Goal: Navigation & Orientation: Find specific page/section

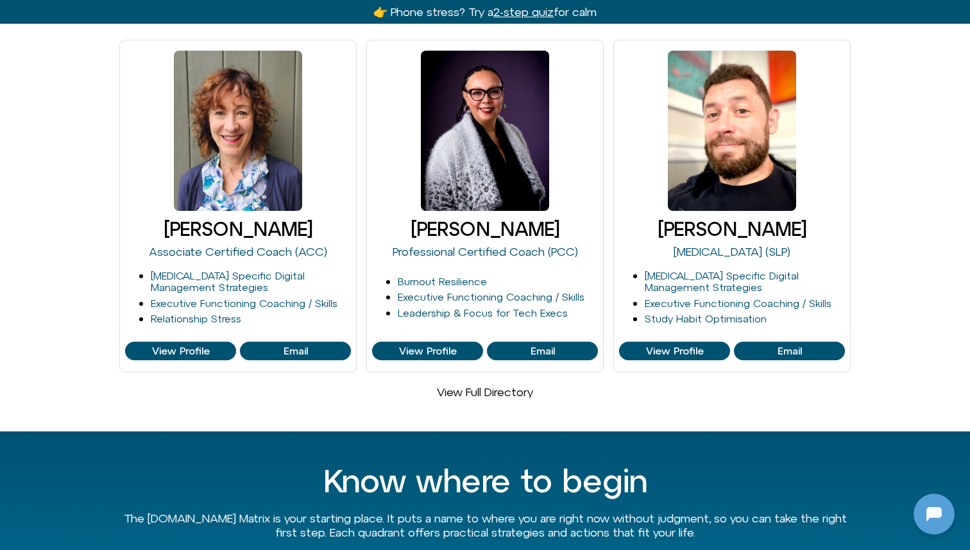
scroll to position [394, 0]
click at [907, 40] on div "Aileen Crowne Associate Certified Coach (ACC) ADHD Specific Digital Management …" at bounding box center [485, 220] width 970 height 360
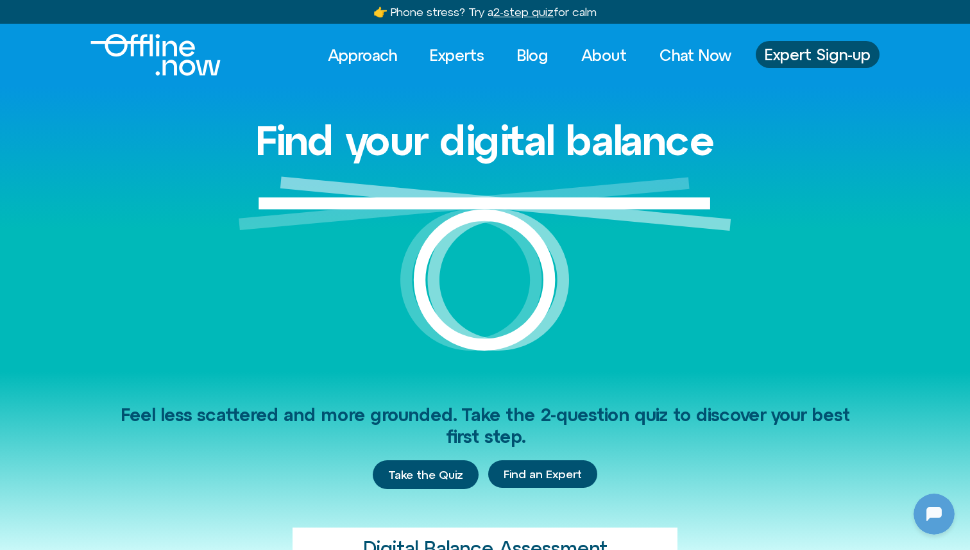
scroll to position [0, 0]
click at [453, 54] on link "Experts" at bounding box center [457, 55] width 78 height 28
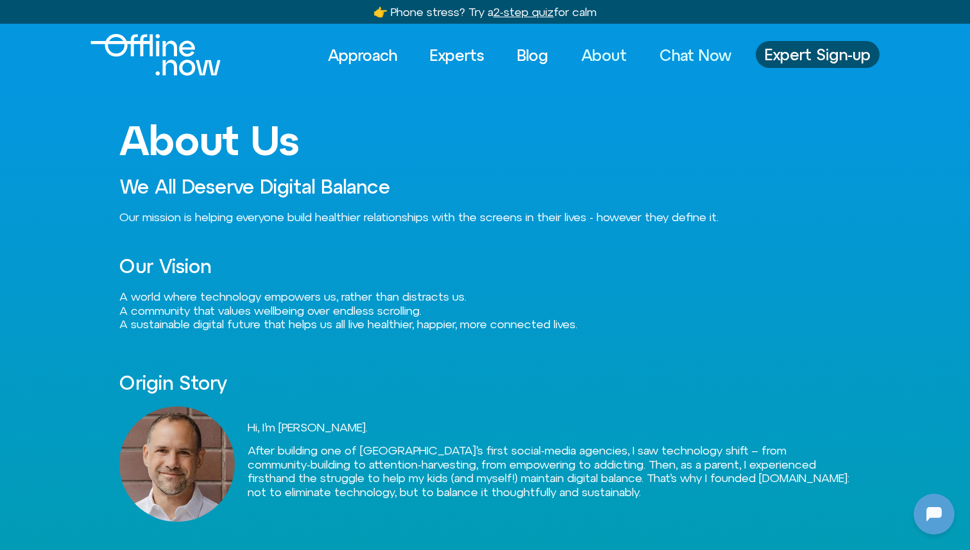
click at [691, 53] on link "Chat Now" at bounding box center [695, 55] width 95 height 28
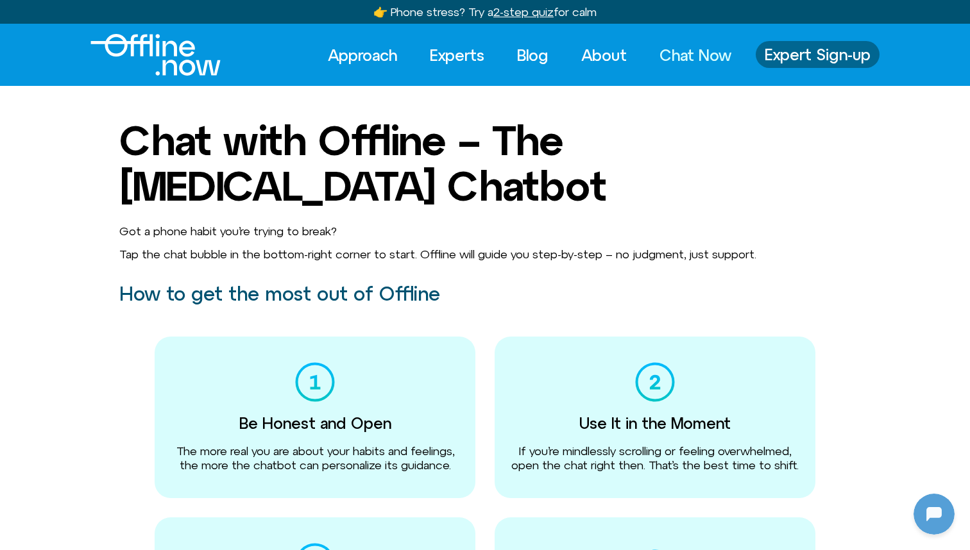
click at [789, 42] on link "Expert Sign-up" at bounding box center [817, 54] width 124 height 27
click at [789, 44] on link "Expert Sign-up" at bounding box center [817, 54] width 124 height 27
click at [792, 62] on span "Expert Sign-up" at bounding box center [817, 54] width 106 height 17
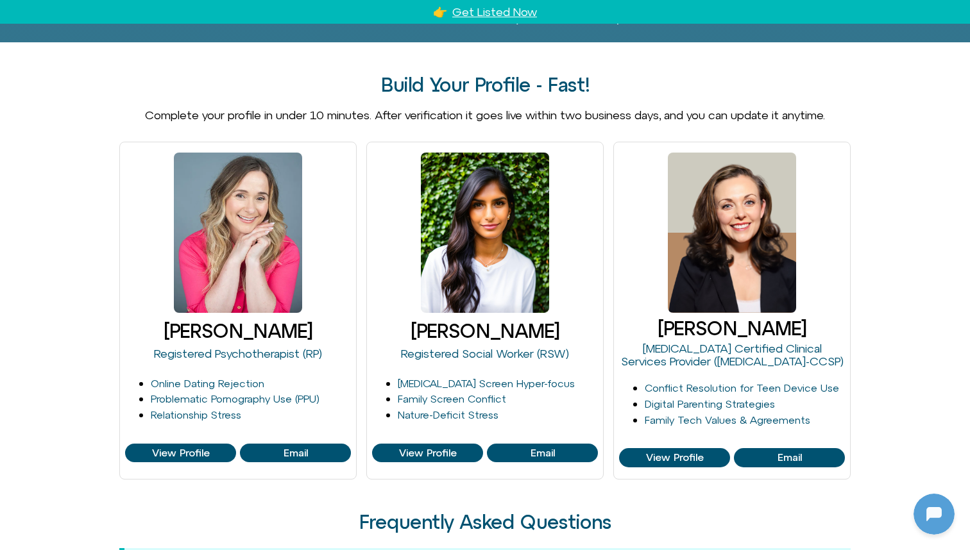
scroll to position [920, 0]
